Goal: Task Accomplishment & Management: Complete application form

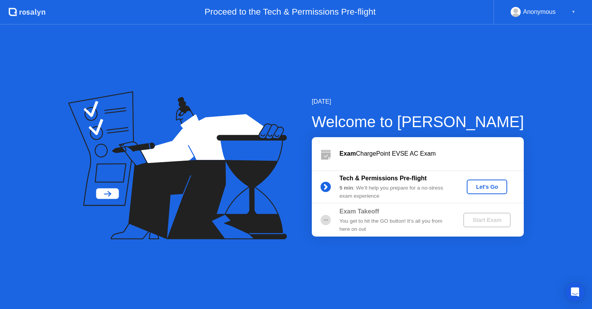
click at [480, 185] on div "Let's Go" at bounding box center [486, 187] width 34 height 6
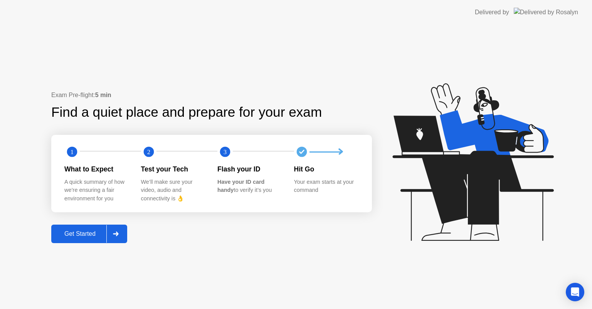
click at [93, 235] on div "Get Started" at bounding box center [80, 233] width 53 height 7
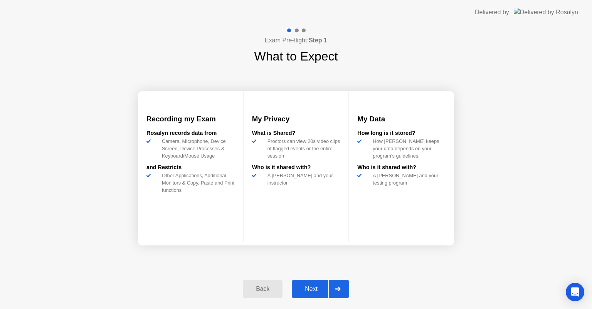
click at [316, 285] on div "Next" at bounding box center [311, 288] width 34 height 7
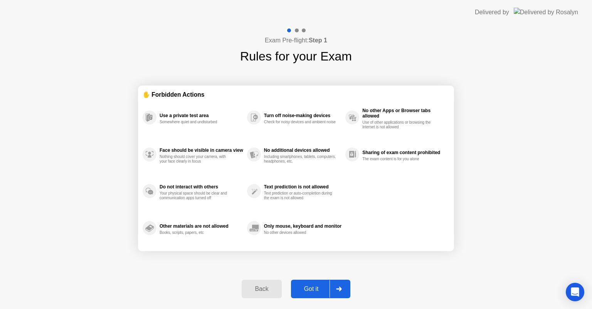
click at [305, 286] on div "Got it" at bounding box center [311, 288] width 36 height 7
select select "**********"
select select "*******"
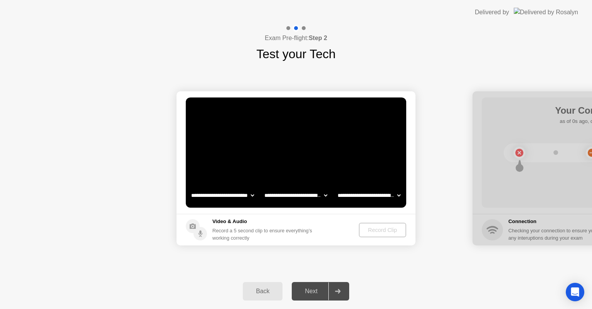
click at [269, 289] on div "Back" at bounding box center [262, 291] width 35 height 7
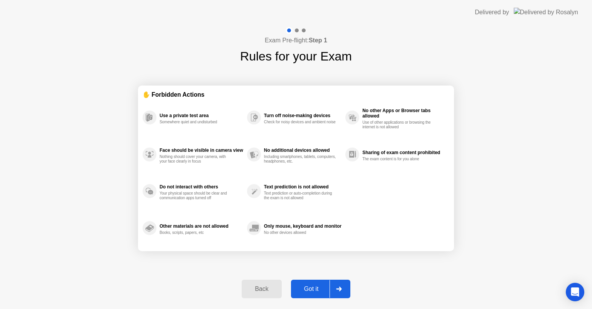
click at [317, 285] on div "Got it" at bounding box center [311, 288] width 36 height 7
select select "**********"
select select "*******"
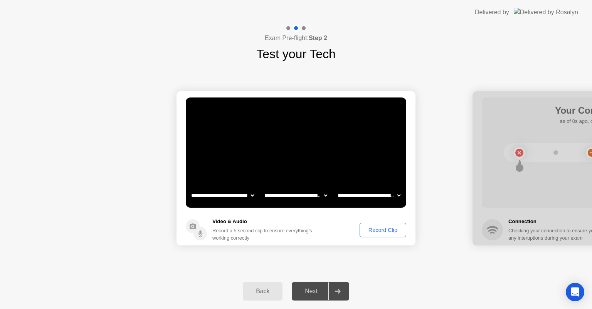
click at [396, 231] on div "Record Clip" at bounding box center [382, 230] width 41 height 6
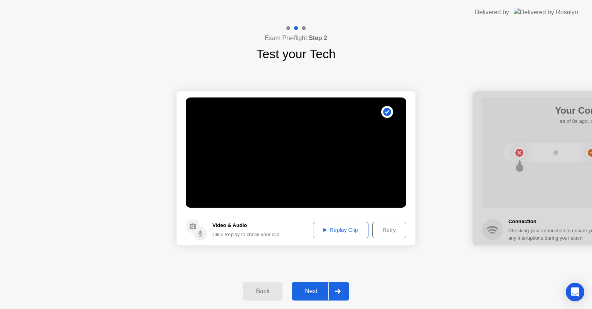
click at [313, 293] on div "Next" at bounding box center [311, 291] width 34 height 7
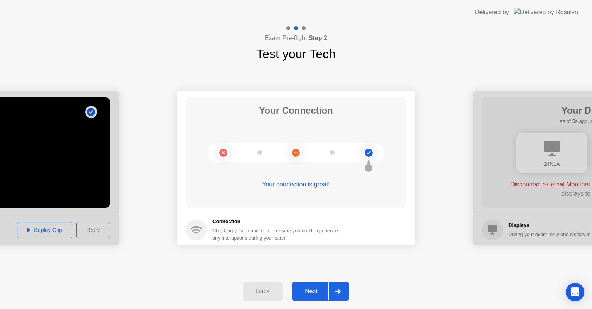
click at [318, 293] on div "Next" at bounding box center [311, 291] width 34 height 7
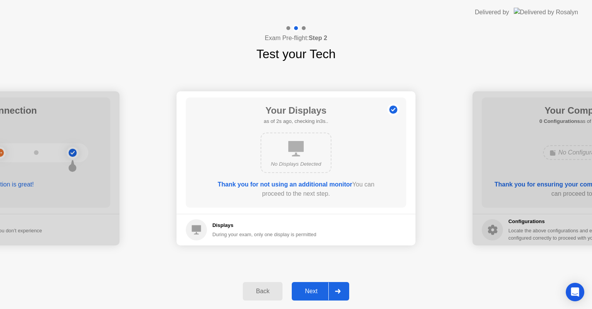
click at [310, 294] on div "Next" at bounding box center [311, 291] width 34 height 7
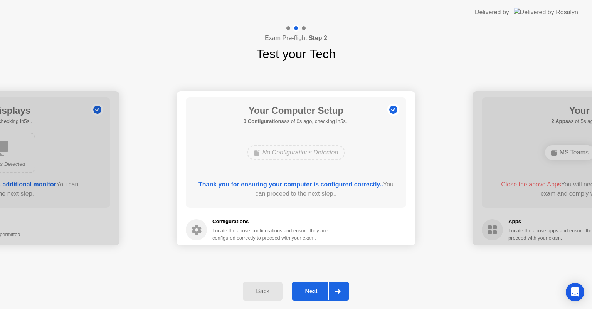
click at [310, 294] on div "Next" at bounding box center [311, 291] width 34 height 7
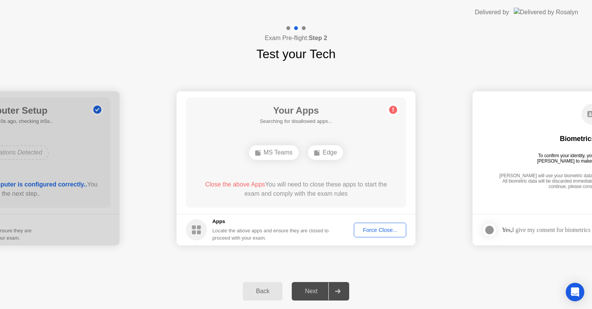
click at [273, 289] on div "Back" at bounding box center [262, 291] width 35 height 7
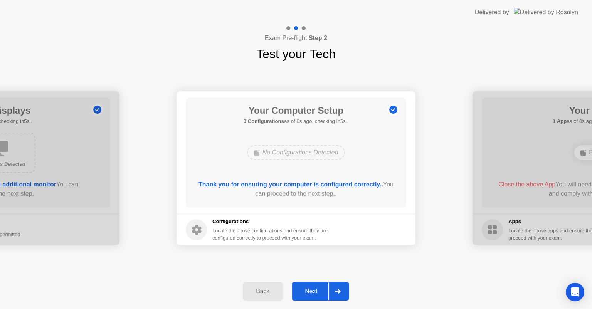
click at [306, 293] on div "Next" at bounding box center [311, 291] width 34 height 7
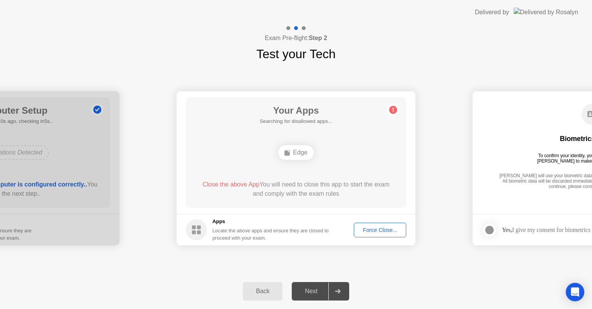
click at [380, 227] on div "Force Close..." at bounding box center [379, 230] width 47 height 6
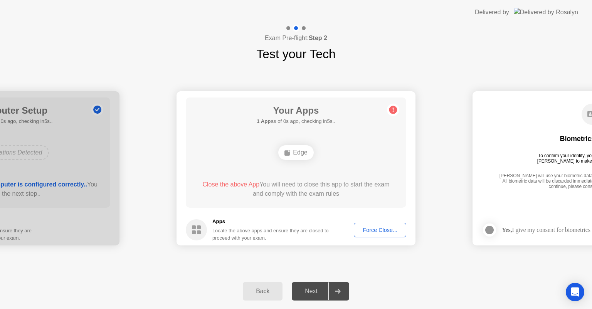
click at [373, 234] on button "Force Close..." at bounding box center [380, 230] width 52 height 15
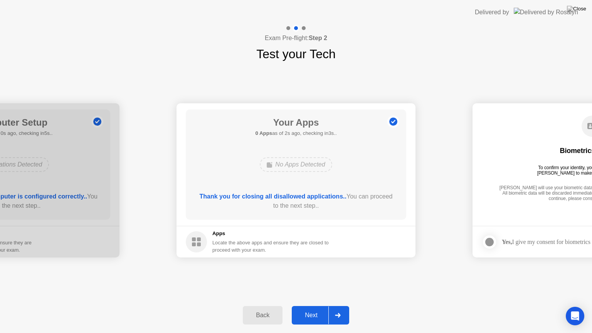
click at [307, 308] on div "Next" at bounding box center [311, 315] width 34 height 7
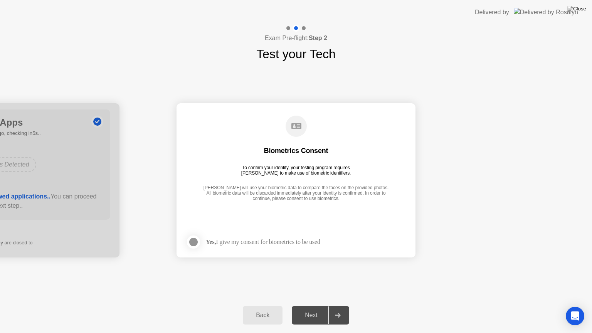
click at [191, 242] on div at bounding box center [193, 241] width 9 height 9
click at [307, 308] on button "Next" at bounding box center [320, 315] width 57 height 18
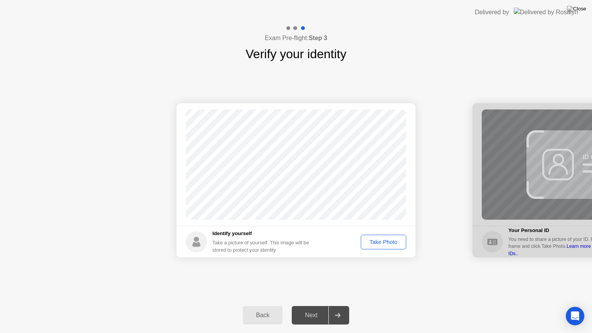
click at [395, 239] on div "Take Photo" at bounding box center [383, 242] width 40 height 6
click at [311, 308] on div "Next" at bounding box center [311, 315] width 34 height 7
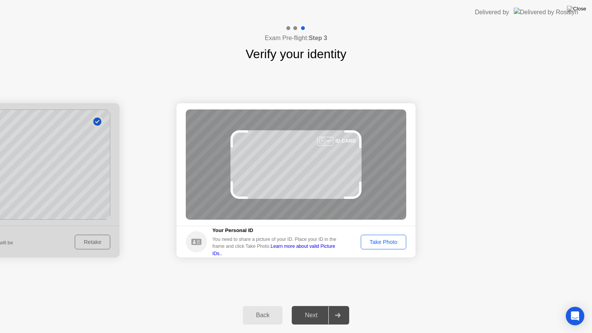
click at [390, 236] on button "Take Photo" at bounding box center [382, 242] width 45 height 15
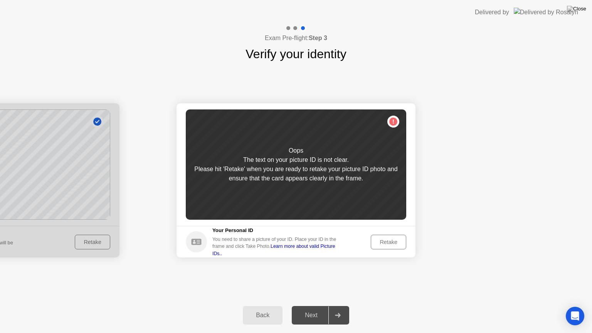
click at [394, 243] on div "Retake" at bounding box center [388, 242] width 30 height 6
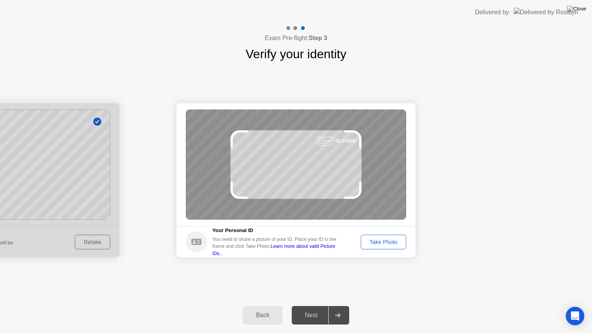
click at [394, 243] on div "Take Photo" at bounding box center [383, 242] width 40 height 6
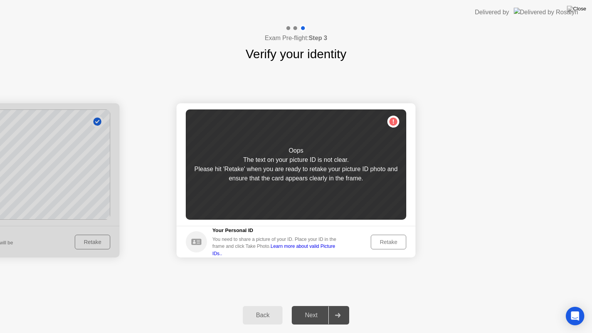
click at [394, 243] on div "Retake" at bounding box center [388, 242] width 30 height 6
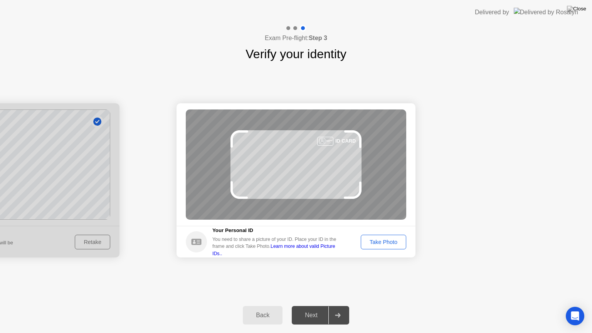
click at [394, 243] on div "Take Photo" at bounding box center [383, 242] width 40 height 6
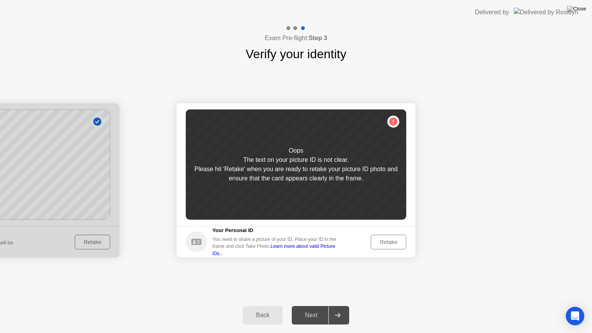
click at [394, 243] on div "Retake" at bounding box center [388, 242] width 30 height 6
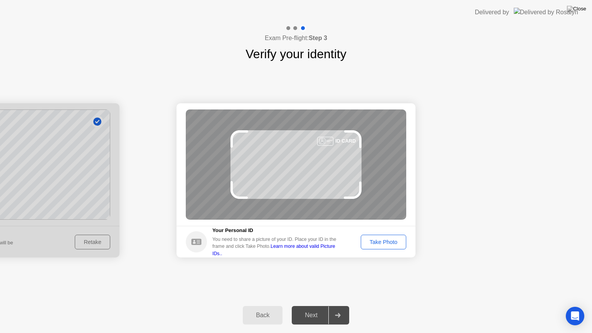
click at [394, 243] on div "Take Photo" at bounding box center [383, 242] width 40 height 6
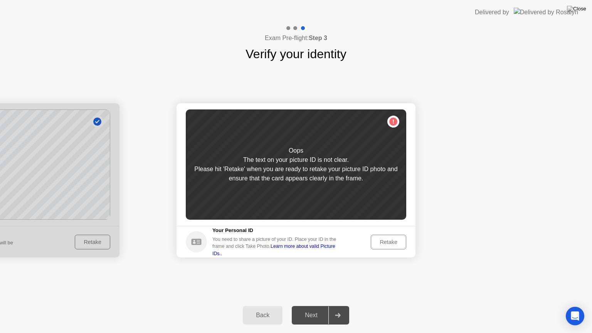
click at [394, 243] on div "Retake" at bounding box center [388, 242] width 30 height 6
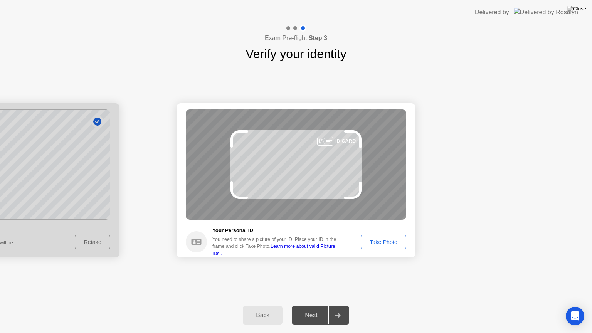
click at [394, 243] on div "Take Photo" at bounding box center [383, 242] width 40 height 6
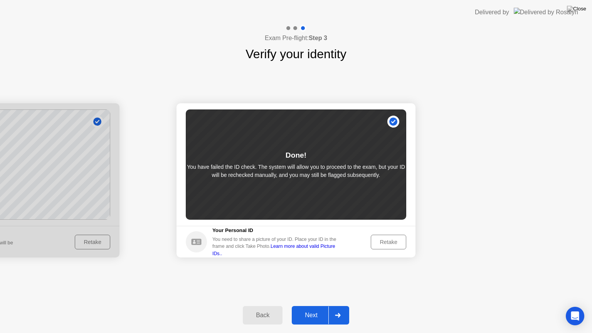
click at [309, 308] on div "Next" at bounding box center [311, 315] width 34 height 7
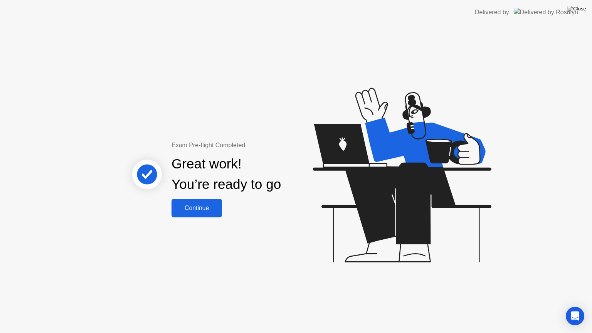
click at [209, 211] on div "Continue" at bounding box center [197, 207] width 46 height 7
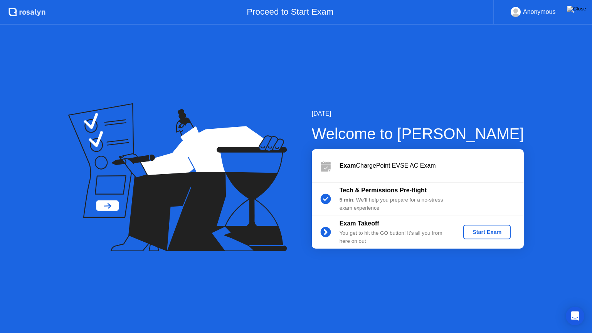
click at [492, 231] on div "Start Exam" at bounding box center [486, 232] width 41 height 6
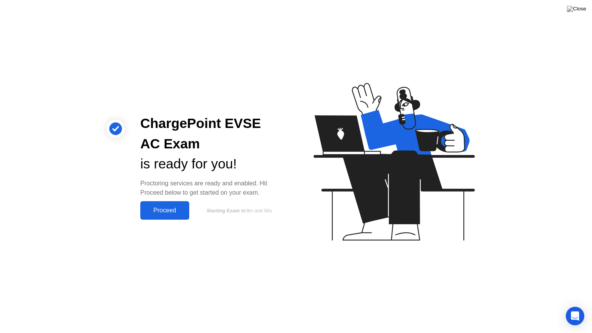
click at [156, 210] on div "Proceed" at bounding box center [164, 210] width 44 height 7
